Goal: Information Seeking & Learning: Learn about a topic

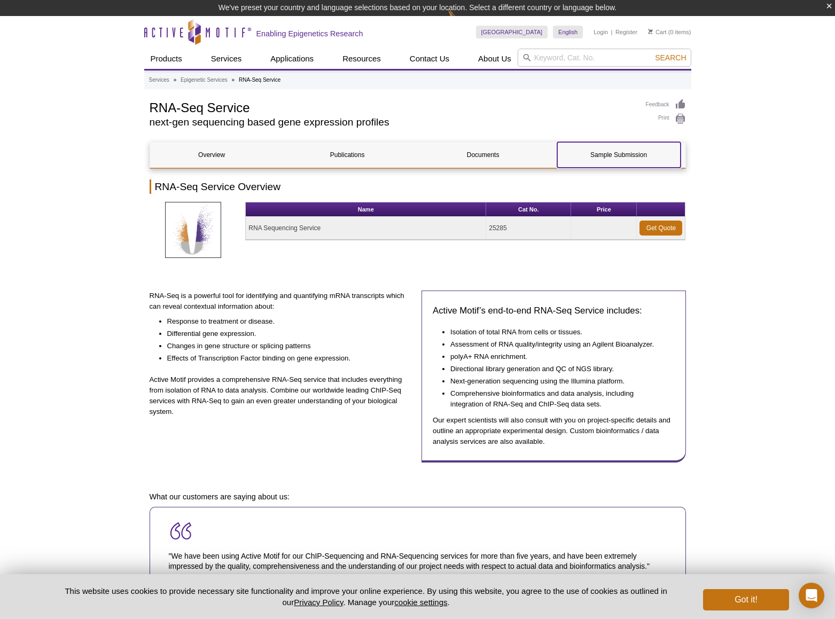
click at [616, 164] on link "Sample Submission" at bounding box center [618, 155] width 123 height 26
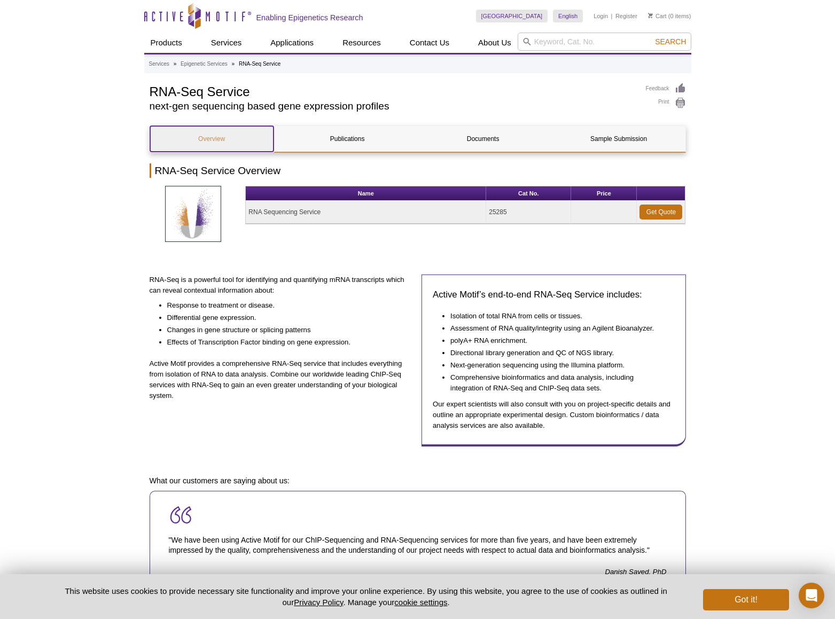
click at [237, 146] on link "Overview" at bounding box center [211, 139] width 123 height 26
